Goal: Answer question/provide support

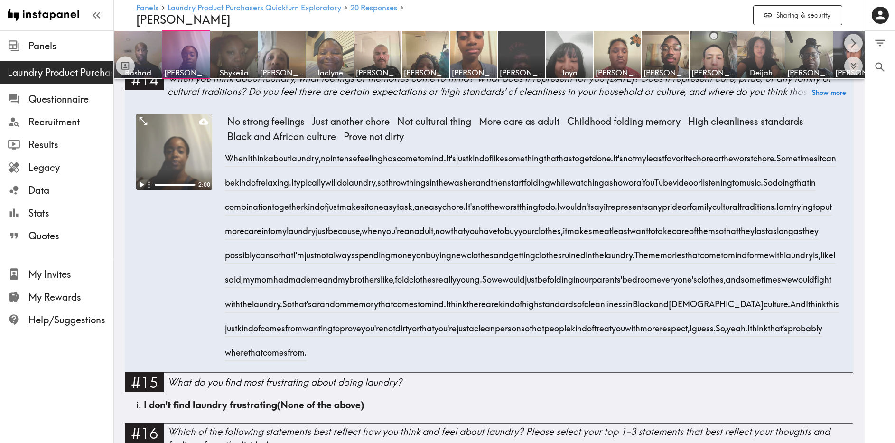
scroll to position [1383, 0]
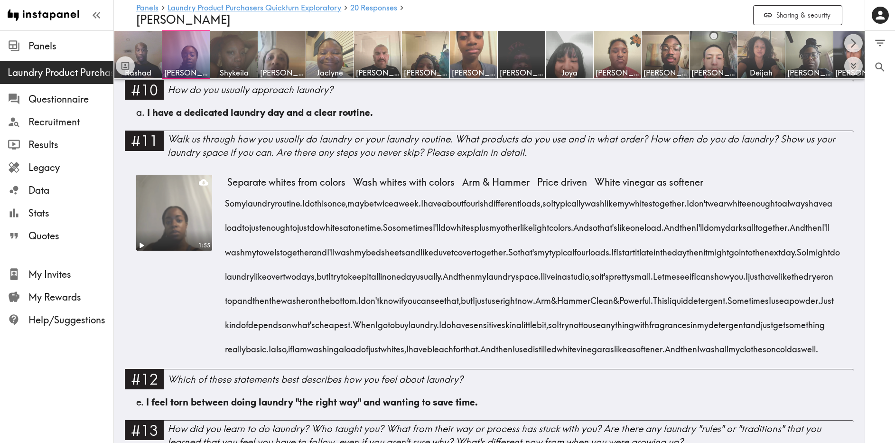
scroll to position [847, 0]
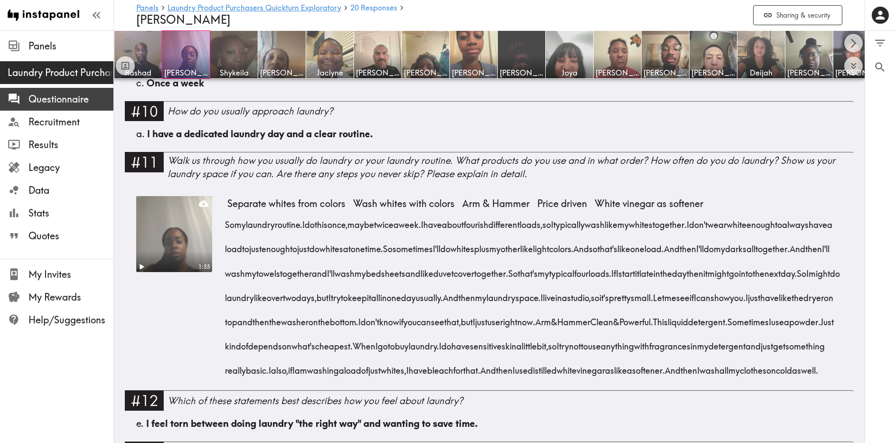
drag, startPoint x: 43, startPoint y: 98, endPoint x: 53, endPoint y: 100, distance: 10.2
click at [43, 98] on span "Questionnaire" at bounding box center [70, 99] width 85 height 13
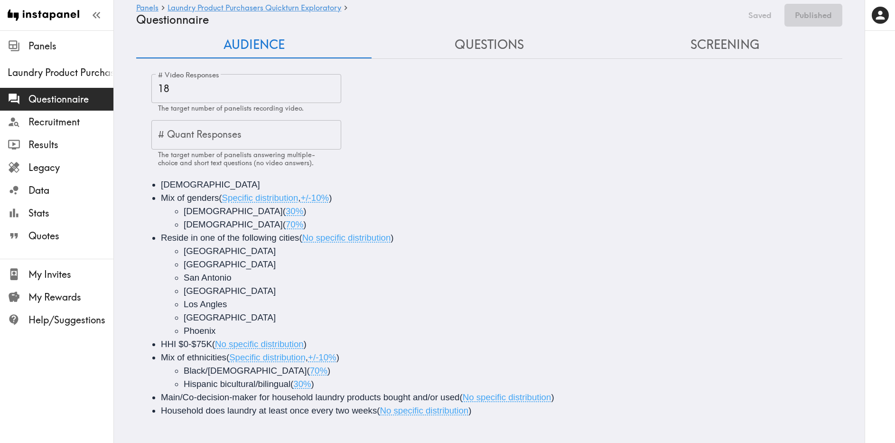
scroll to position [22, 0]
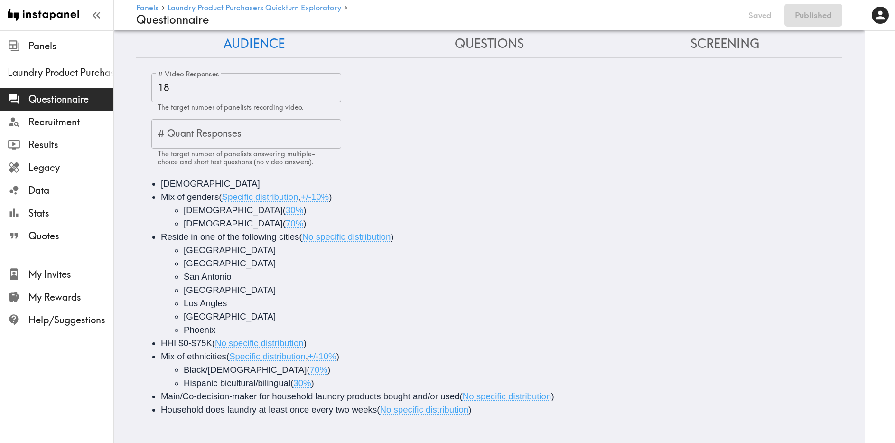
click at [484, 47] on button "Questions" at bounding box center [489, 43] width 235 height 27
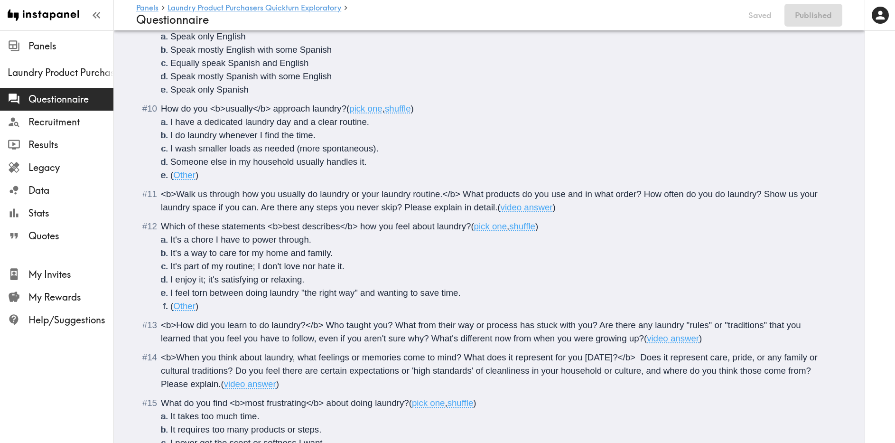
scroll to position [717, 0]
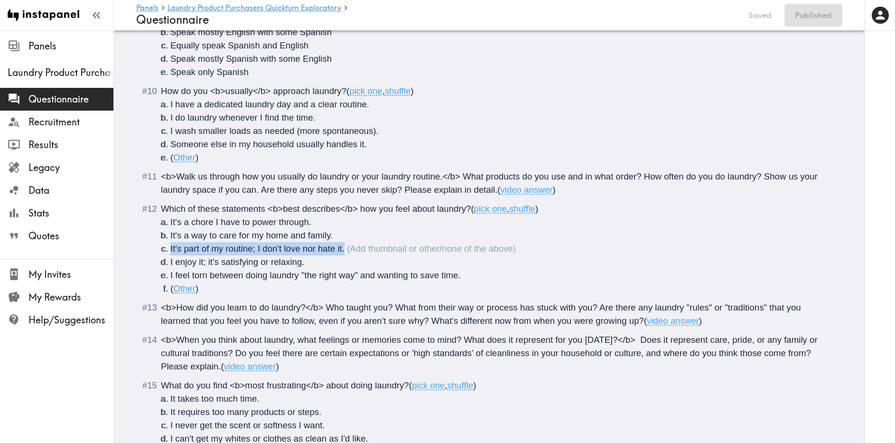
drag, startPoint x: 358, startPoint y: 238, endPoint x: 157, endPoint y: 237, distance: 201.3
click at [170, 242] on li "It's part of my routine; I don't love nor hate it." at bounding box center [500, 248] width 661 height 13
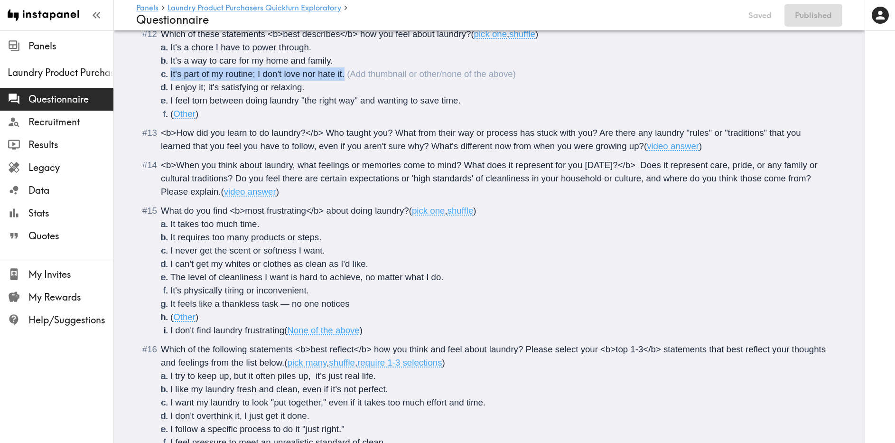
scroll to position [905, 0]
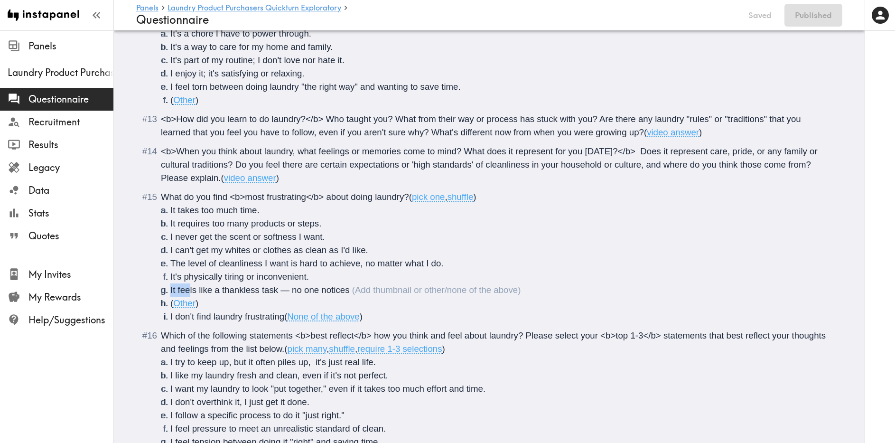
drag, startPoint x: 162, startPoint y: 278, endPoint x: 190, endPoint y: 278, distance: 28.0
click at [188, 283] on li "It feels like a thankless task — no one notices" at bounding box center [500, 289] width 661 height 13
drag, startPoint x: 170, startPoint y: 199, endPoint x: 264, endPoint y: 197, distance: 94.0
click at [264, 204] on li "It takes too much time." at bounding box center [500, 210] width 661 height 13
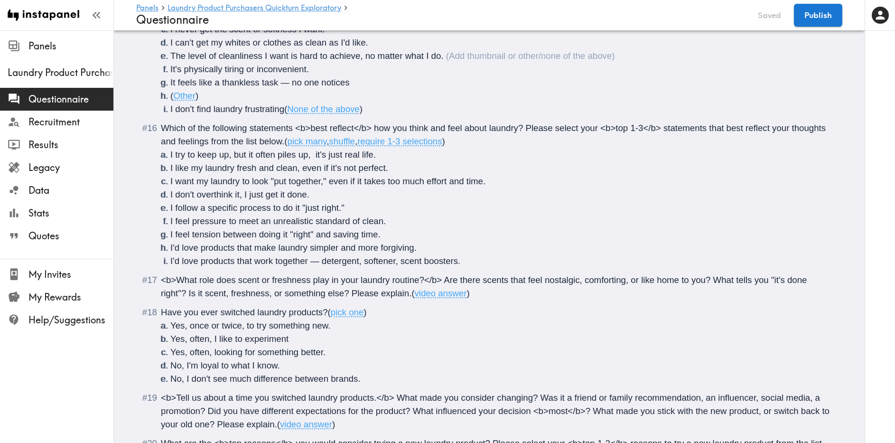
scroll to position [1127, 0]
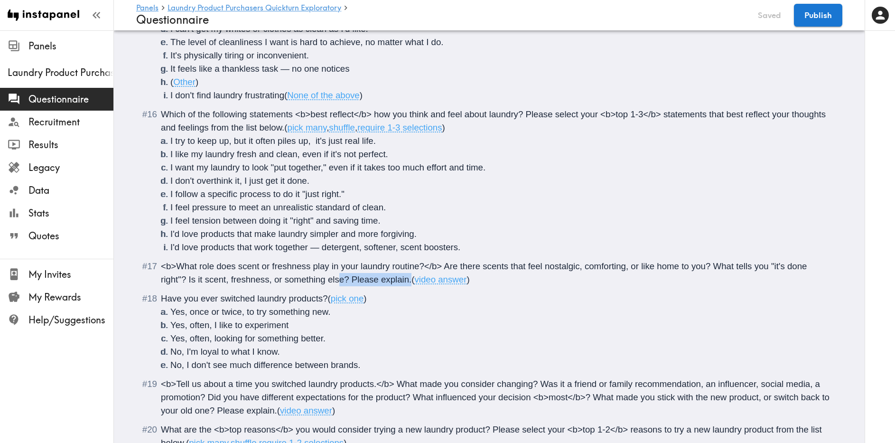
drag, startPoint x: 408, startPoint y: 266, endPoint x: 337, endPoint y: 267, distance: 71.7
click at [337, 267] on span "<b>What role does scent or freshness play in your laundry routine?</b> Are ther…" at bounding box center [485, 272] width 649 height 23
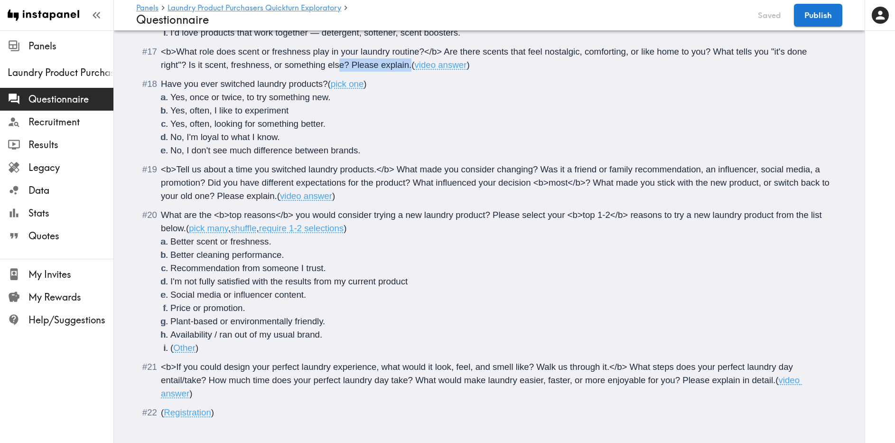
scroll to position [1344, 0]
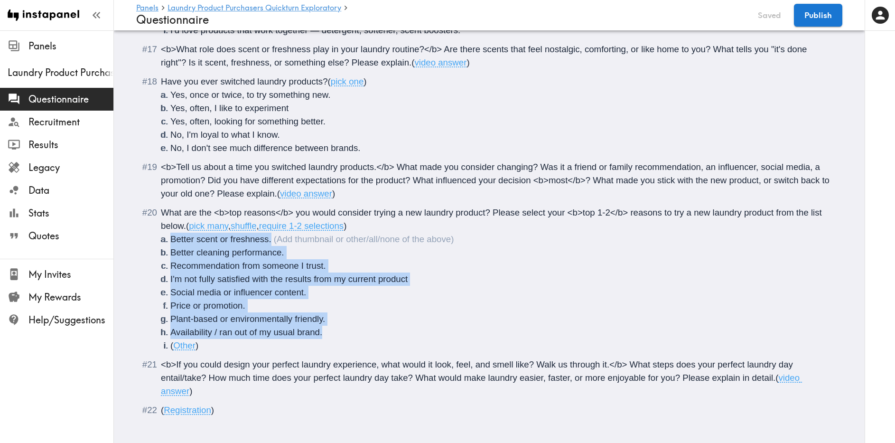
drag, startPoint x: 169, startPoint y: 227, endPoint x: 329, endPoint y: 309, distance: 179.2
click at [321, 314] on ol "Better scent or freshness. Better cleaning performance. Recommendation from som…" at bounding box center [496, 293] width 670 height 120
click at [329, 312] on li "Plant-based or environmentally friendly." at bounding box center [500, 318] width 661 height 13
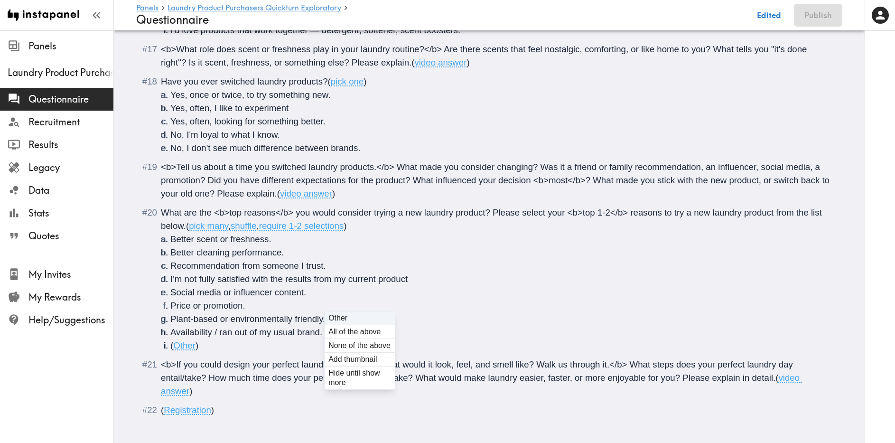
click at [262, 364] on span "<b>If you could design your perfect laundry experience, what would it look, fee…" at bounding box center [478, 370] width 635 height 23
